Goal: Information Seeking & Learning: Learn about a topic

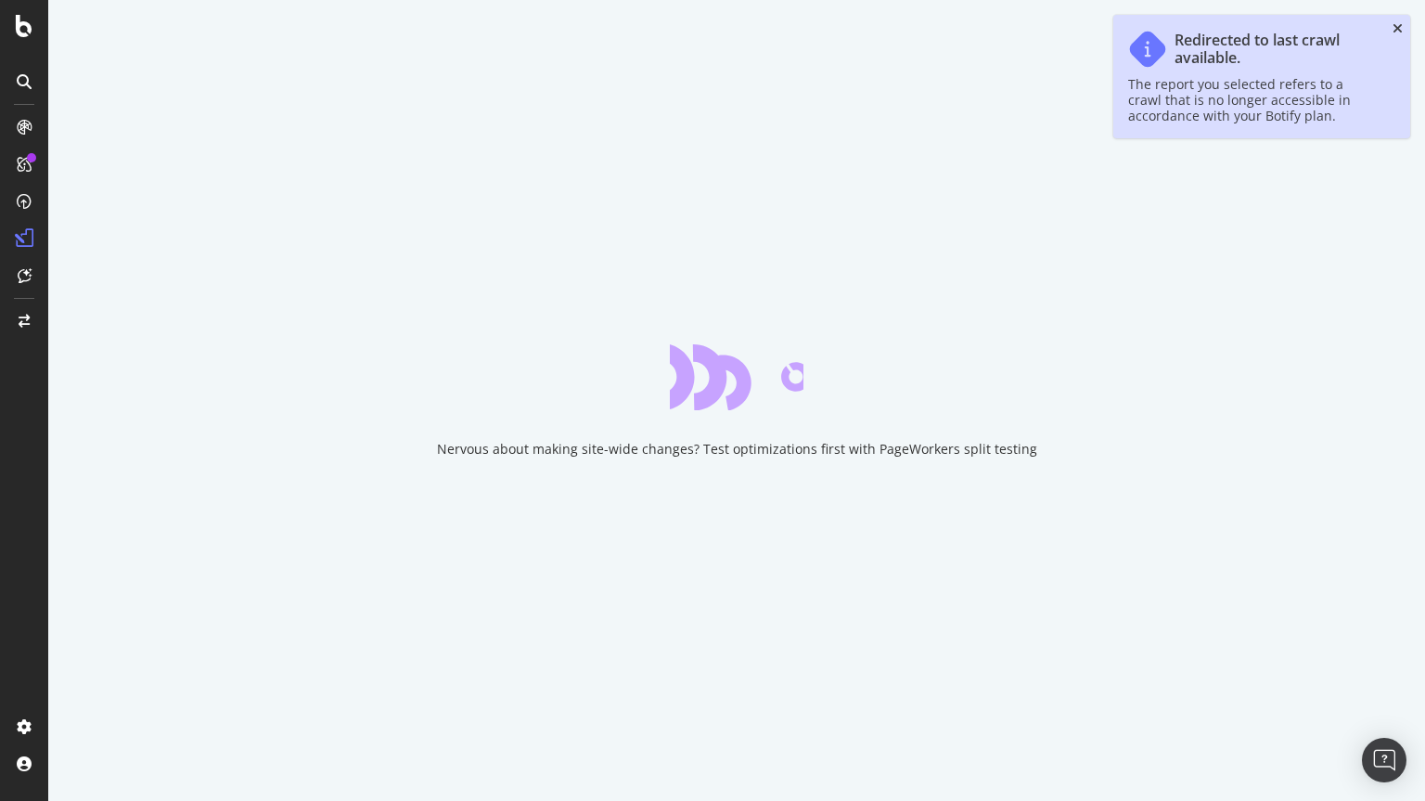
click at [1399, 27] on icon "close toast" at bounding box center [1398, 28] width 10 height 13
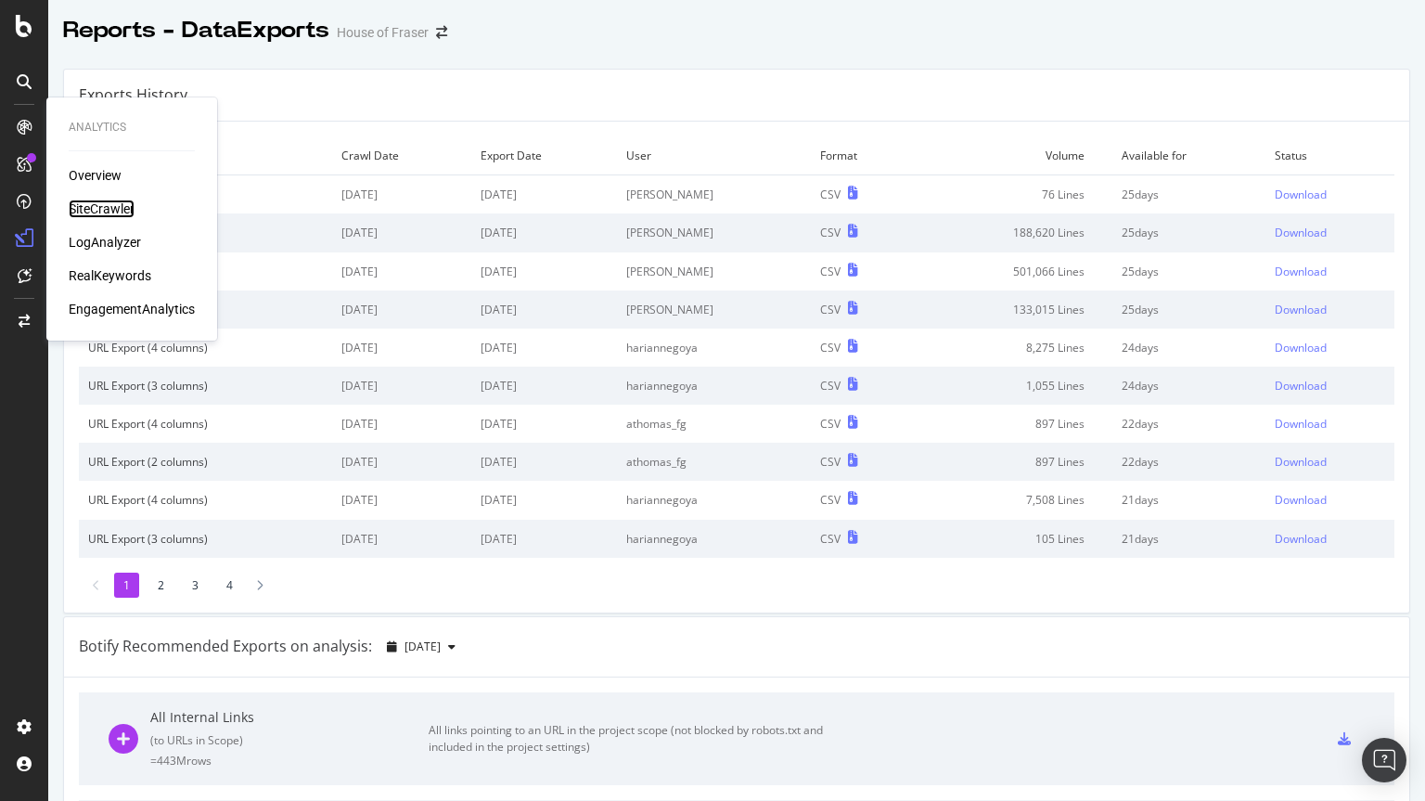
click at [114, 207] on div "SiteCrawler" at bounding box center [102, 209] width 66 height 19
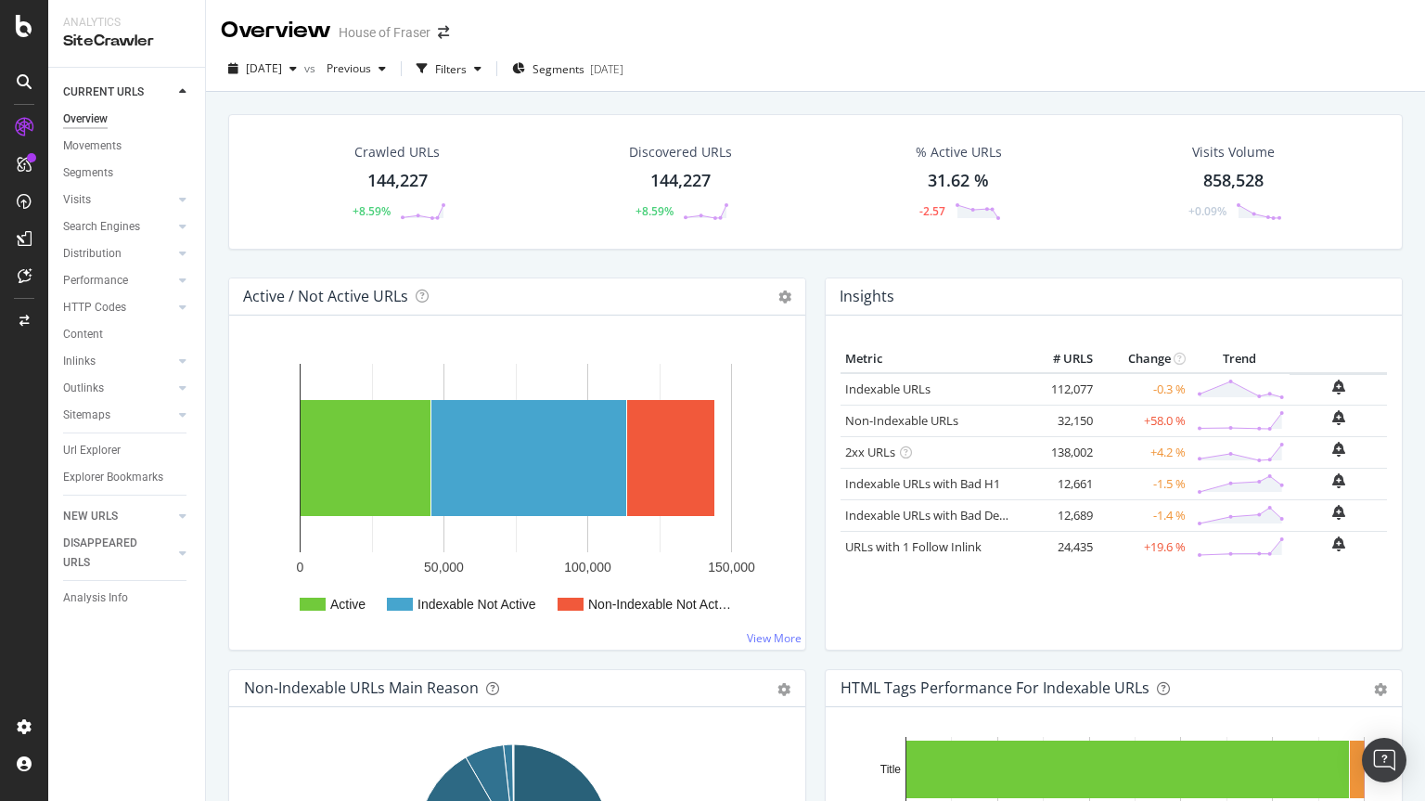
click at [83, 294] on div "HTTP Codes" at bounding box center [134, 307] width 142 height 27
click at [83, 304] on div "HTTP Codes" at bounding box center [94, 307] width 63 height 19
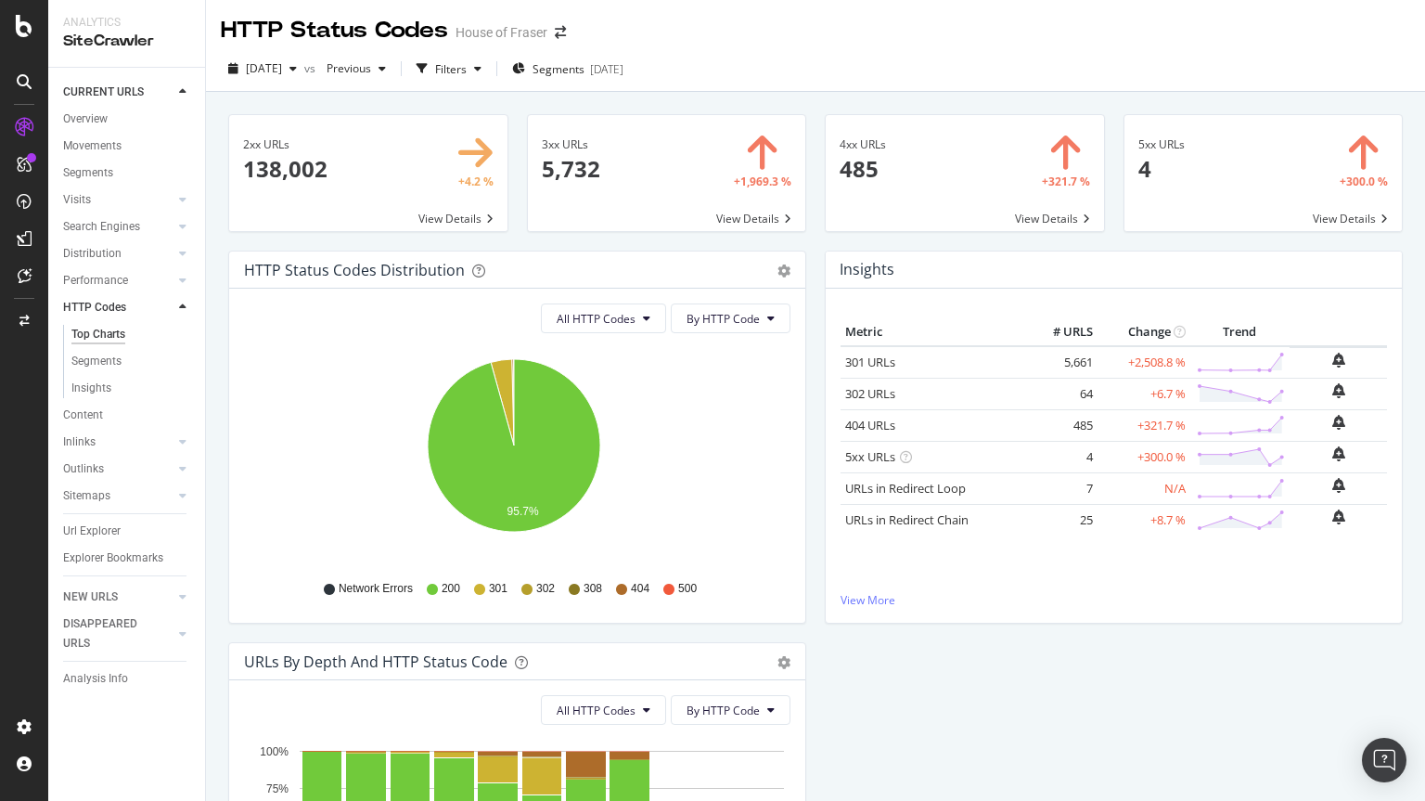
click at [741, 221] on span at bounding box center [667, 173] width 278 height 116
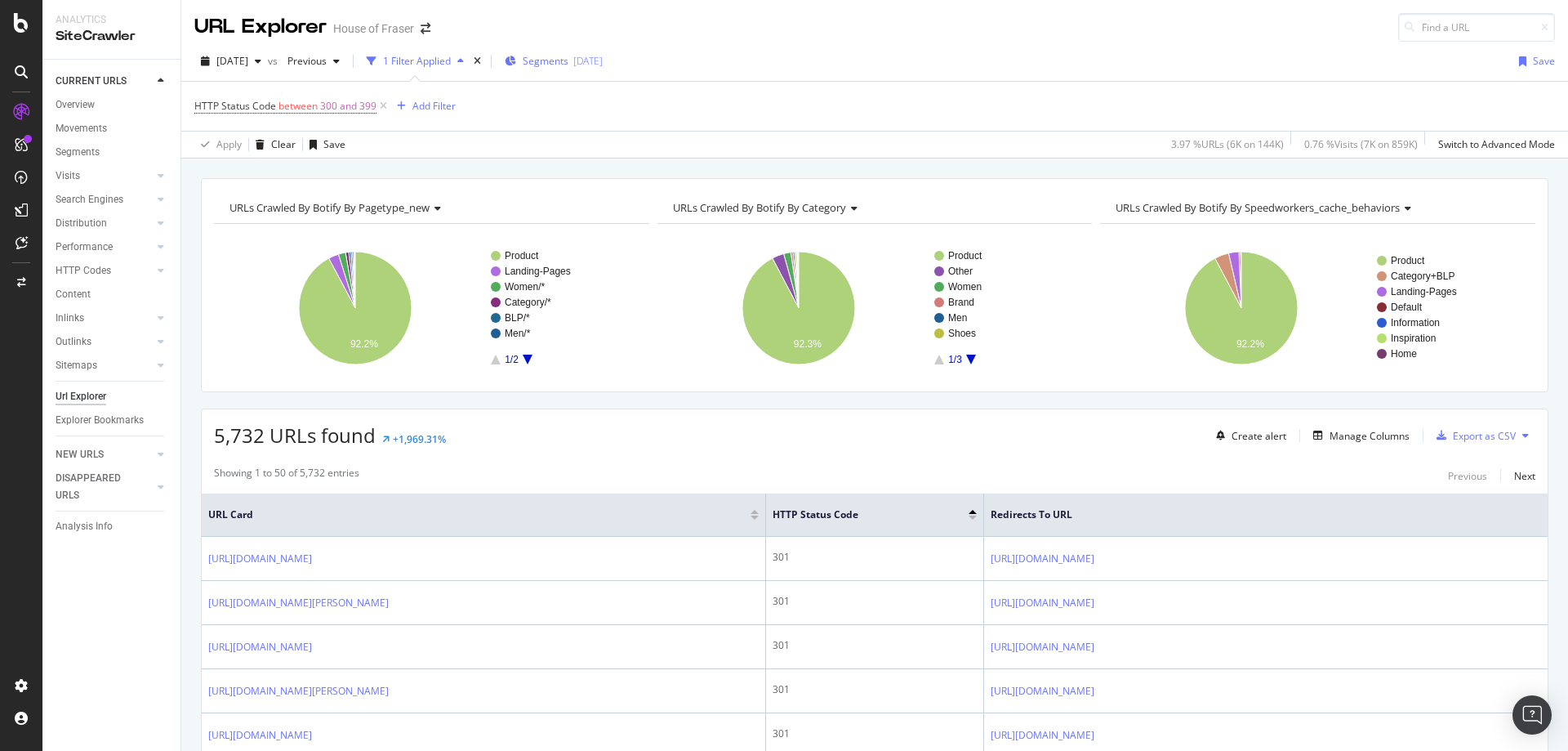
click at [568, 63] on span "Segments" at bounding box center [546, 61] width 46 height 14
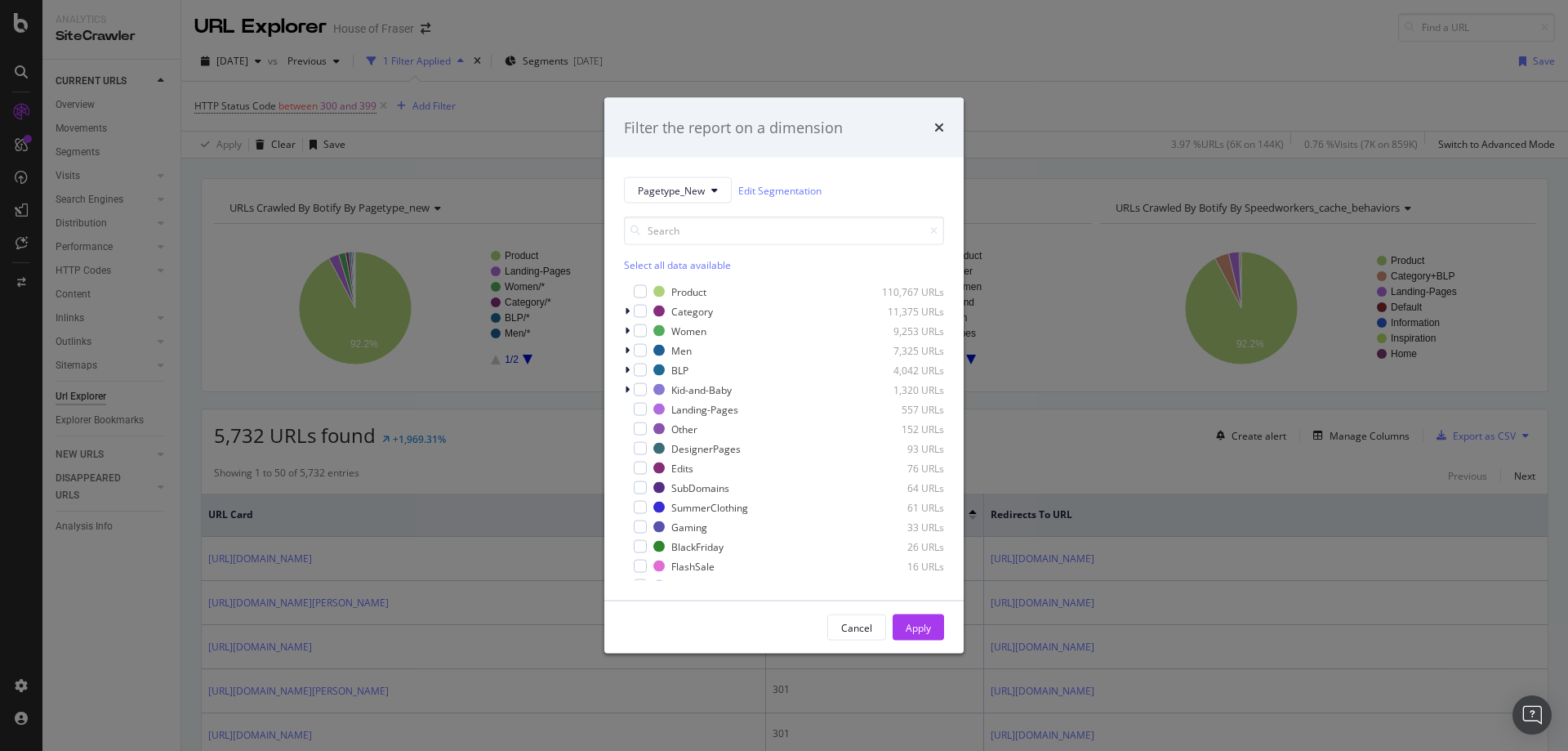
click at [663, 258] on div "Select all data available" at bounding box center [784, 265] width 320 height 14
click at [642, 298] on div "modal" at bounding box center [640, 291] width 13 height 13
click at [928, 630] on div "Apply" at bounding box center [918, 627] width 26 height 14
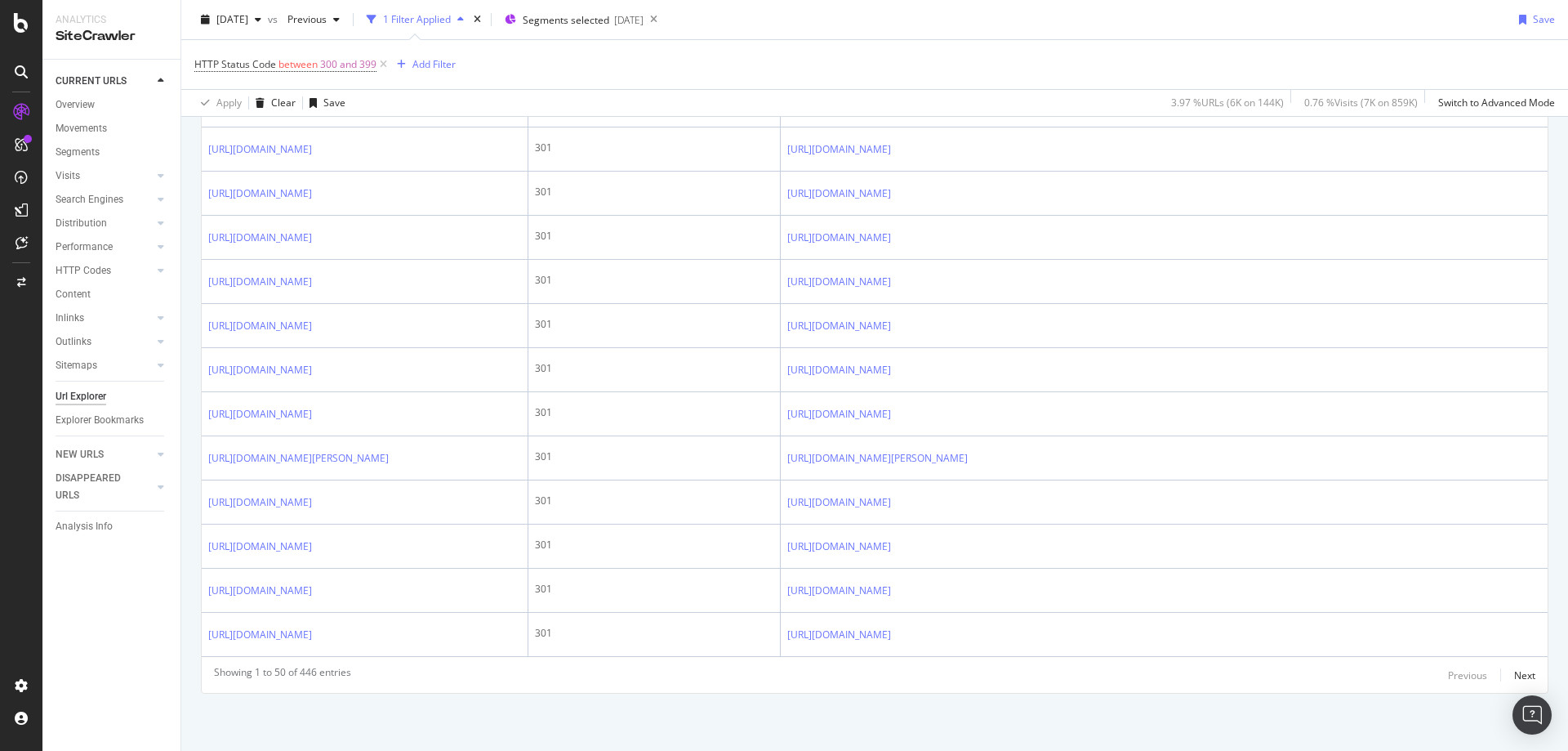
scroll to position [2458, 0]
click at [579, 10] on div "Segments selected [DATE]" at bounding box center [574, 19] width 139 height 25
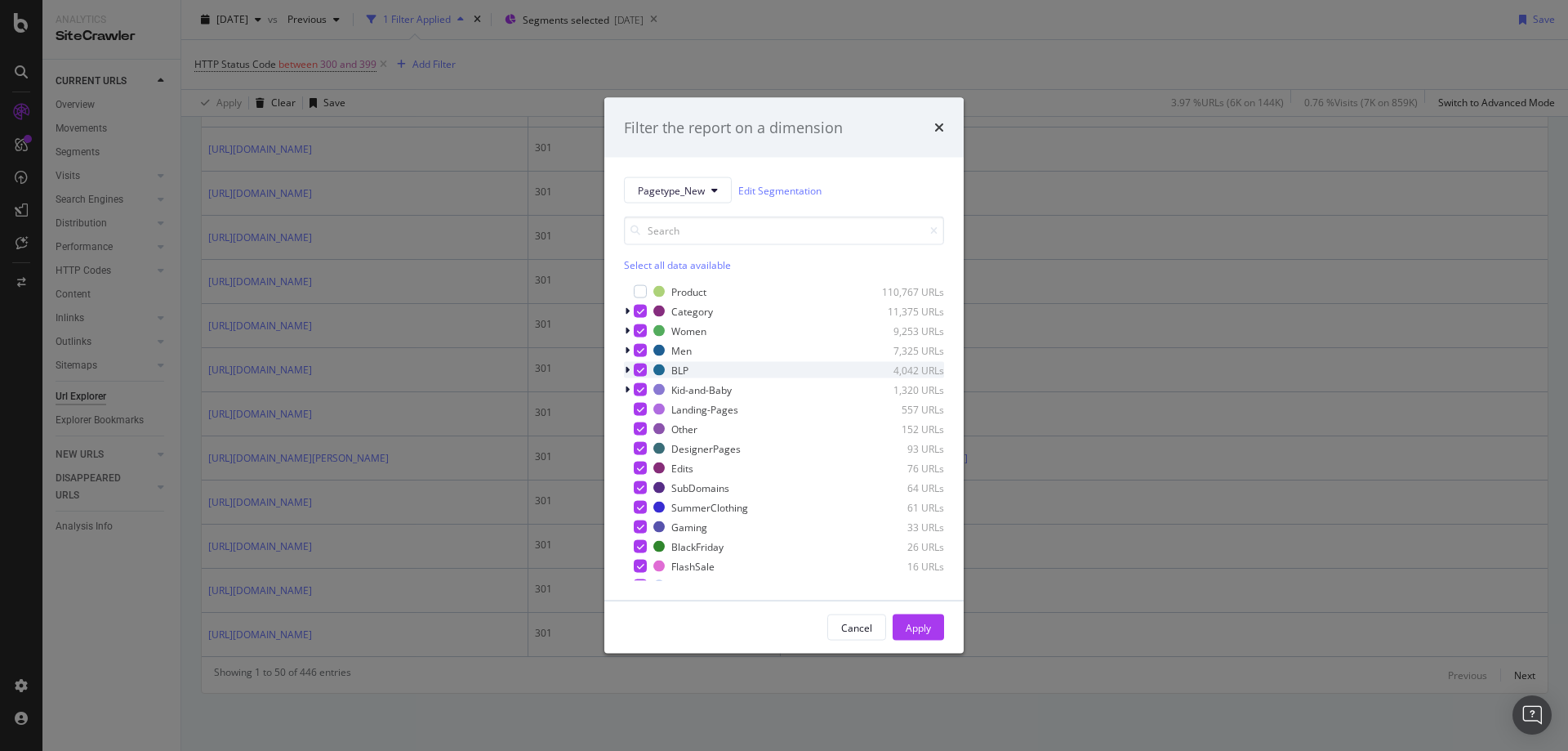
click at [643, 370] on icon "modal" at bounding box center [641, 370] width 7 height 8
click at [912, 632] on div "Apply" at bounding box center [918, 627] width 26 height 14
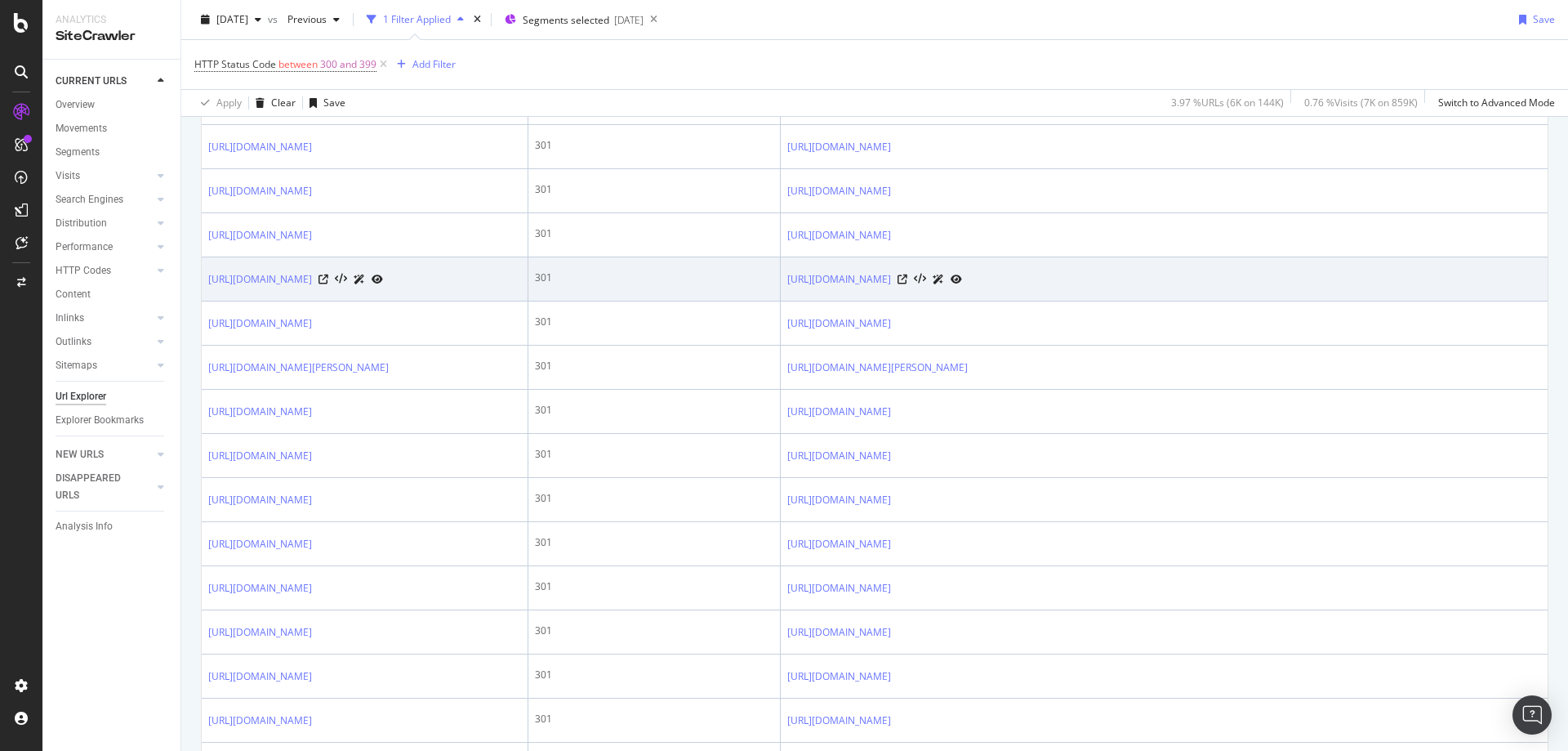
scroll to position [2459, 0]
